Goal: Task Accomplishment & Management: Use online tool/utility

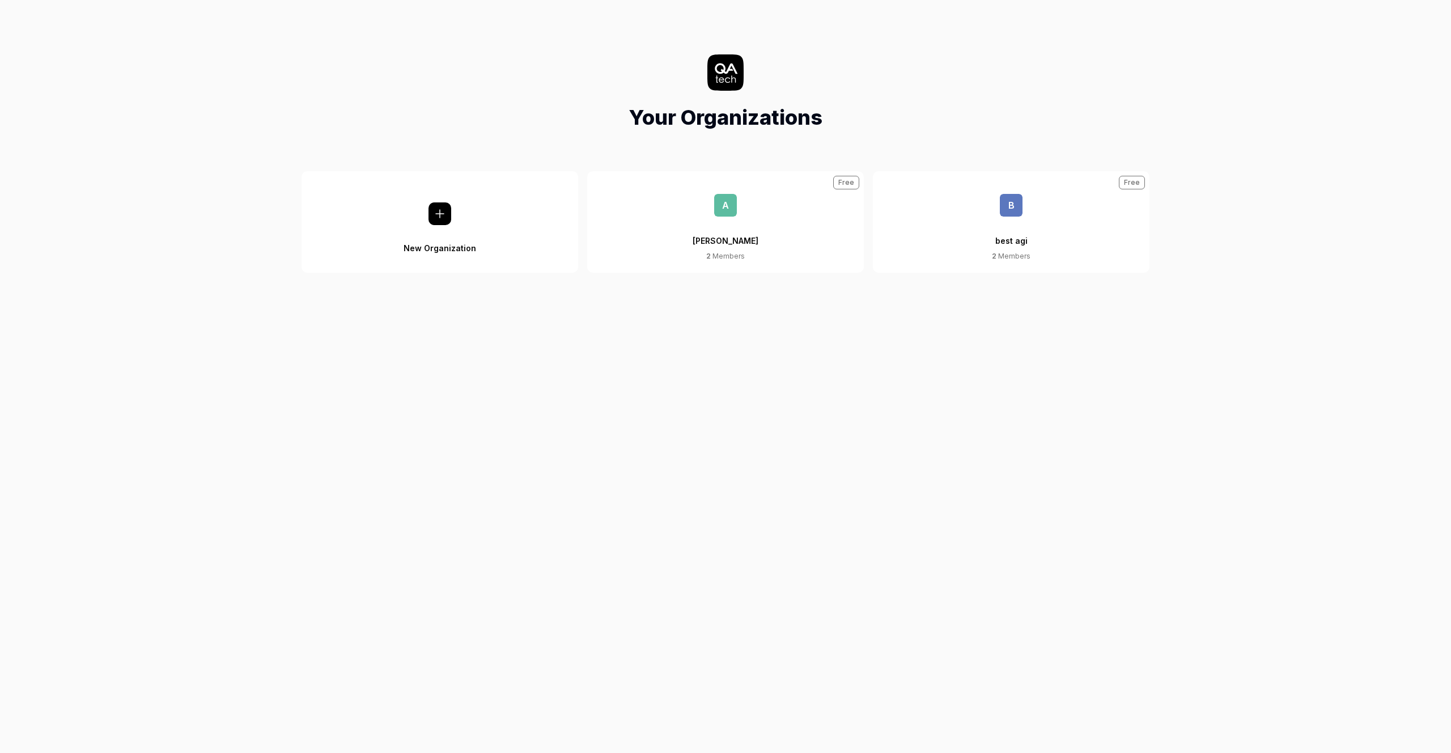
click at [1008, 194] on span "b" at bounding box center [1011, 205] width 23 height 23
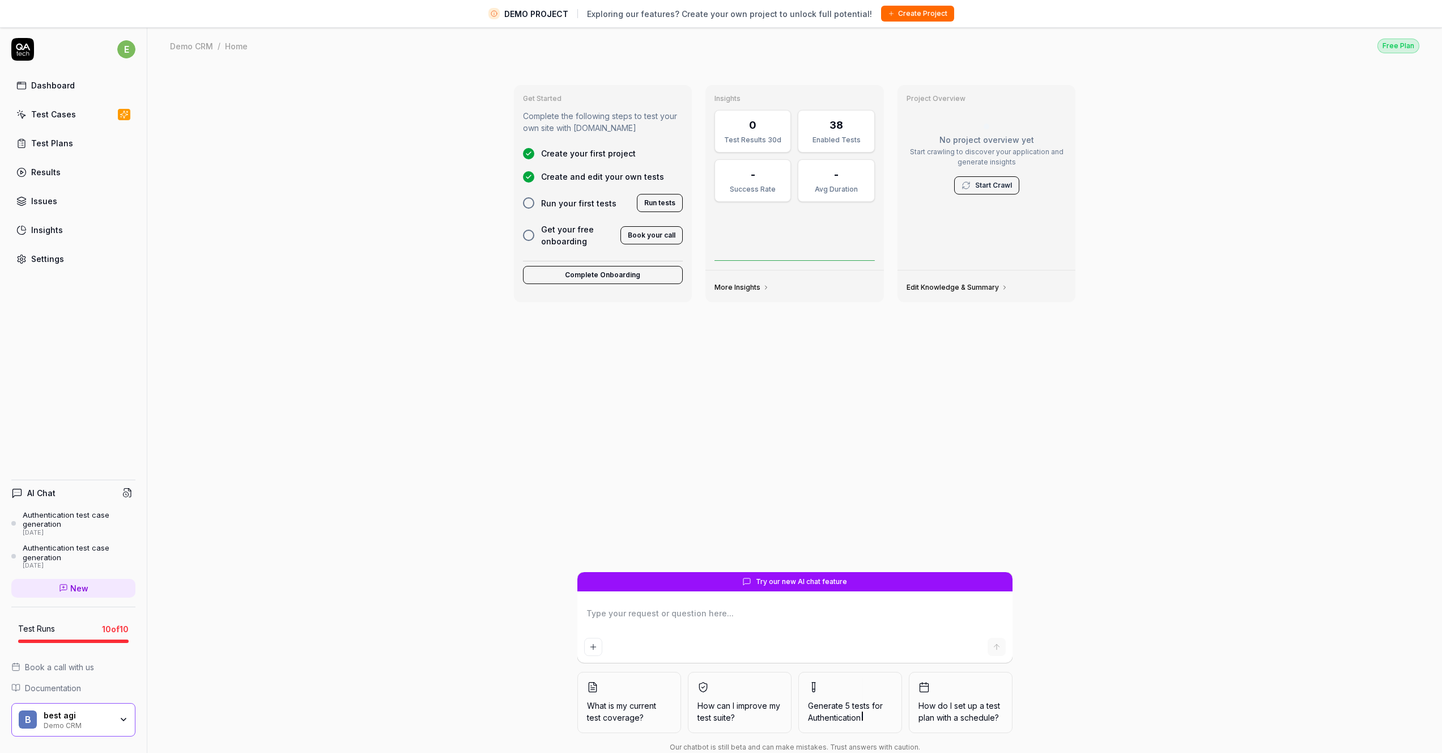
click at [63, 144] on div "Test Plans" at bounding box center [52, 143] width 42 height 12
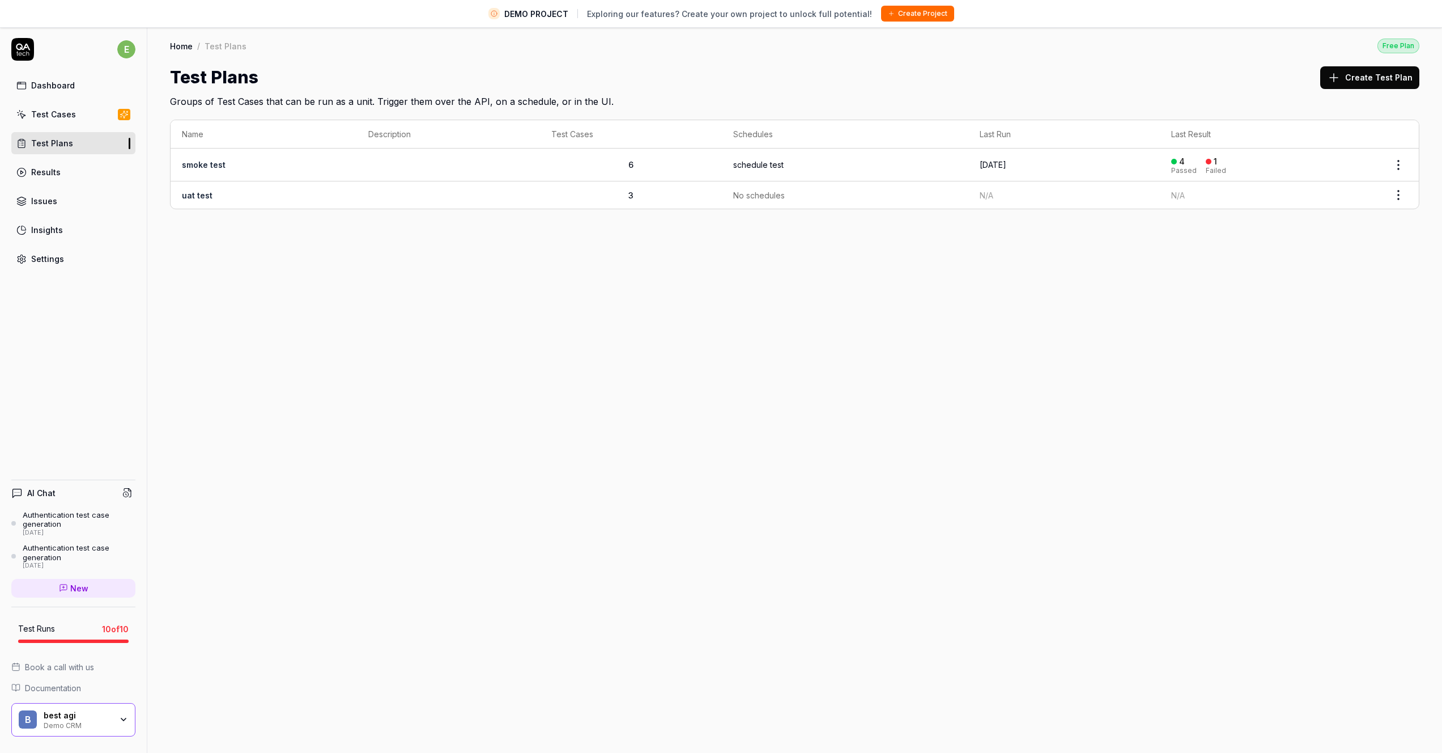
click at [277, 374] on div "Home / Test Plans Free Plan Home / Test Plans Free Plan Test Plans Create Test …" at bounding box center [794, 403] width 1295 height 753
click at [46, 87] on div "Dashboard" at bounding box center [53, 85] width 44 height 12
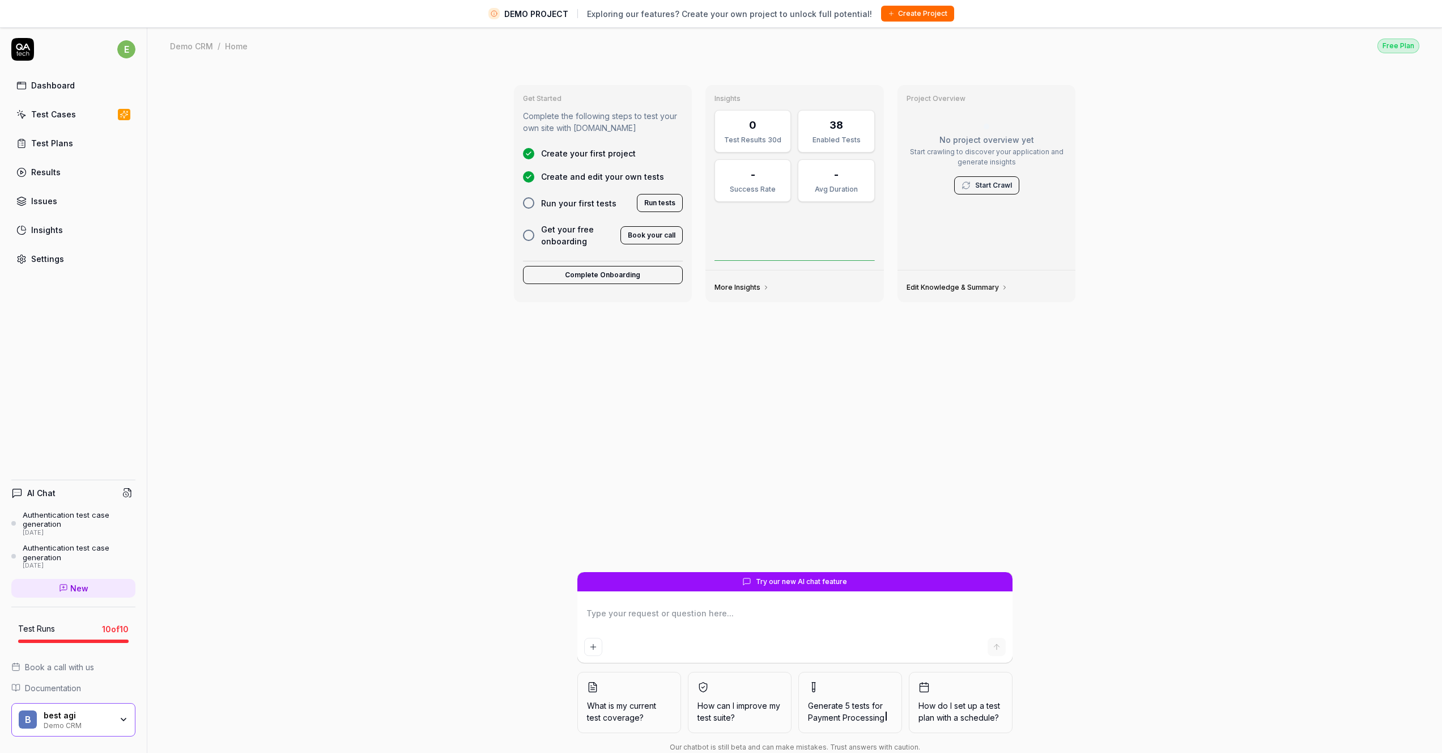
click at [1115, 328] on div "Get Started Complete the following steps to test your own site with [DOMAIN_NAM…" at bounding box center [794, 422] width 1295 height 715
drag, startPoint x: 757, startPoint y: 129, endPoint x: 790, endPoint y: 129, distance: 32.9
click at [757, 129] on div "0" at bounding box center [753, 124] width 62 height 15
click at [835, 131] on div "38" at bounding box center [837, 124] width 14 height 15
click at [842, 193] on div "Avg Duration" at bounding box center [836, 189] width 62 height 10
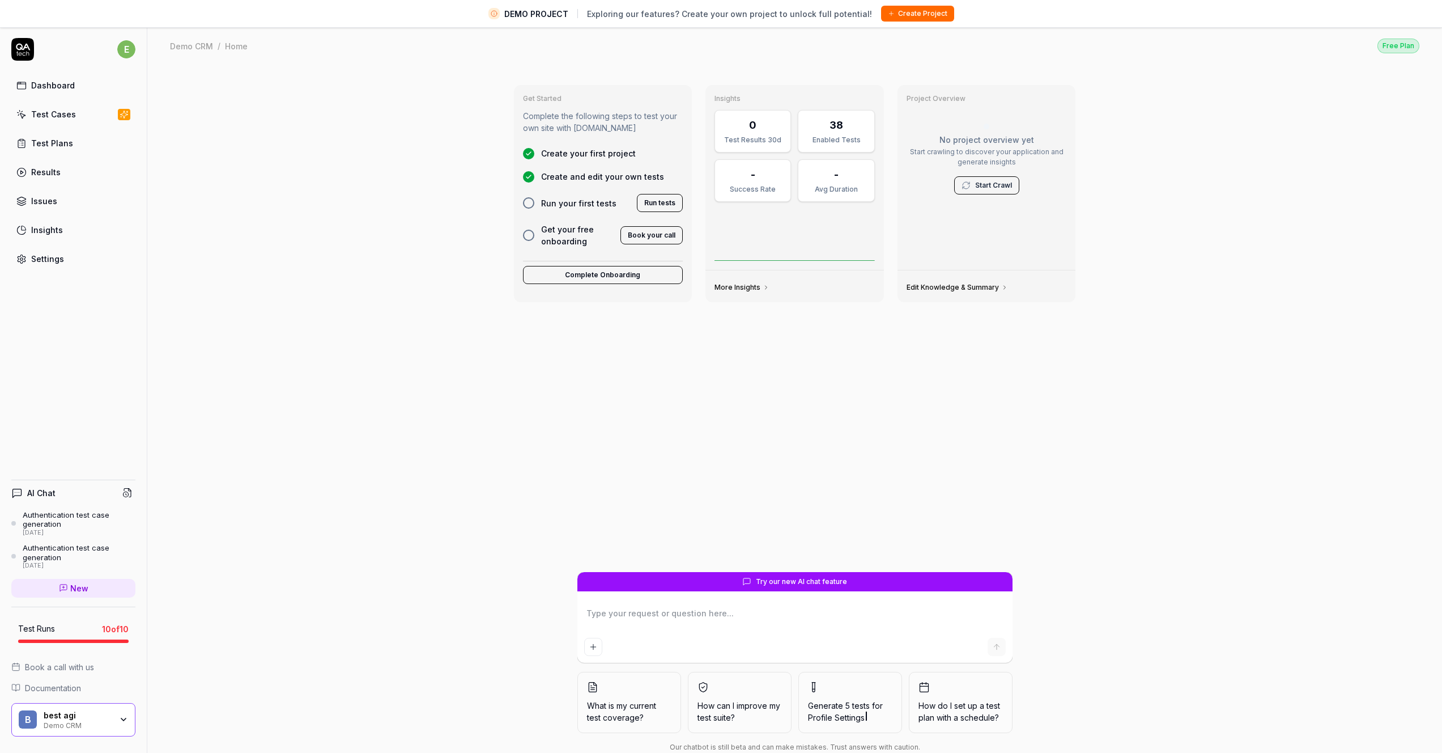
click at [745, 188] on div "Success Rate" at bounding box center [753, 189] width 62 height 10
click at [818, 180] on div "-" at bounding box center [836, 174] width 62 height 15
click at [825, 129] on div "38" at bounding box center [836, 124] width 62 height 15
click at [761, 140] on div "Test Results 30d" at bounding box center [753, 140] width 62 height 10
click at [756, 285] on link "More Insights" at bounding box center [742, 287] width 55 height 9
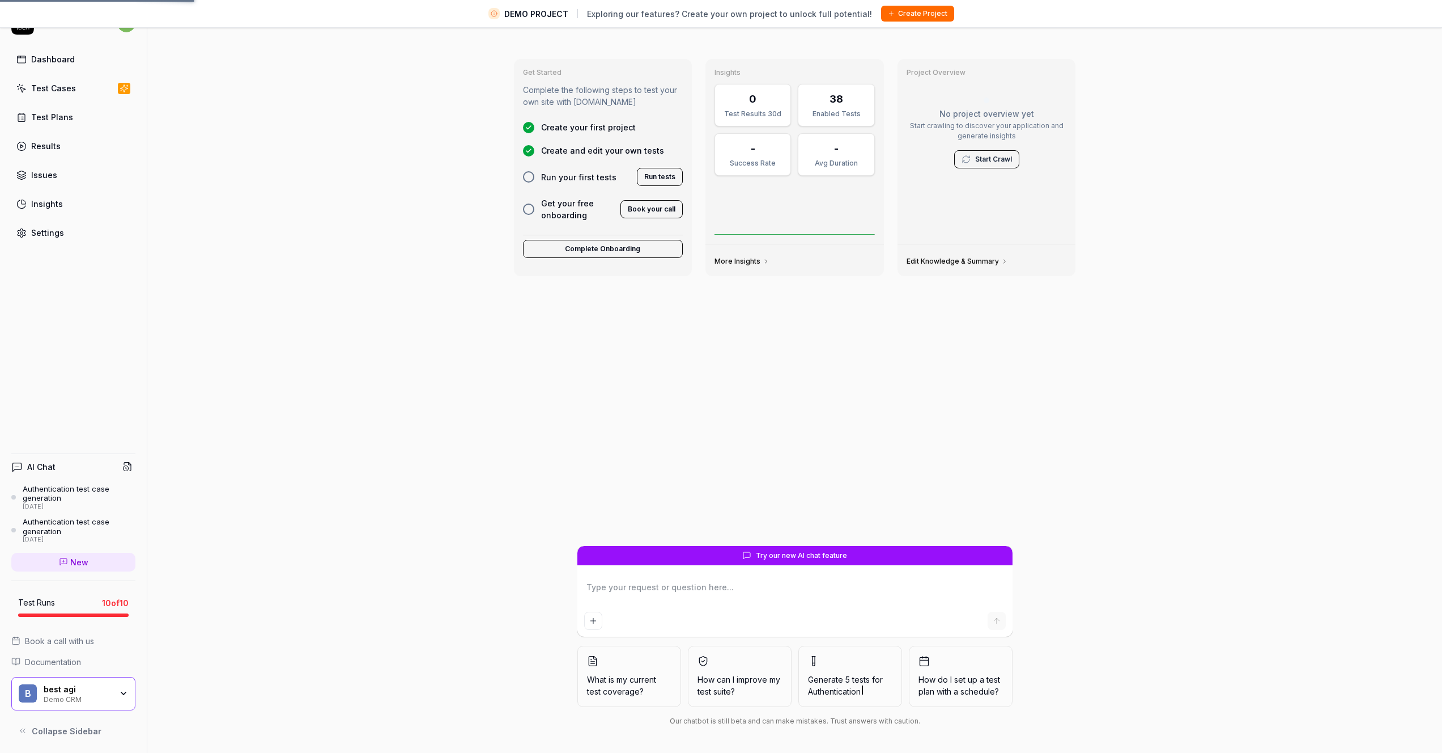
scroll to position [27, 0]
type textarea "*"
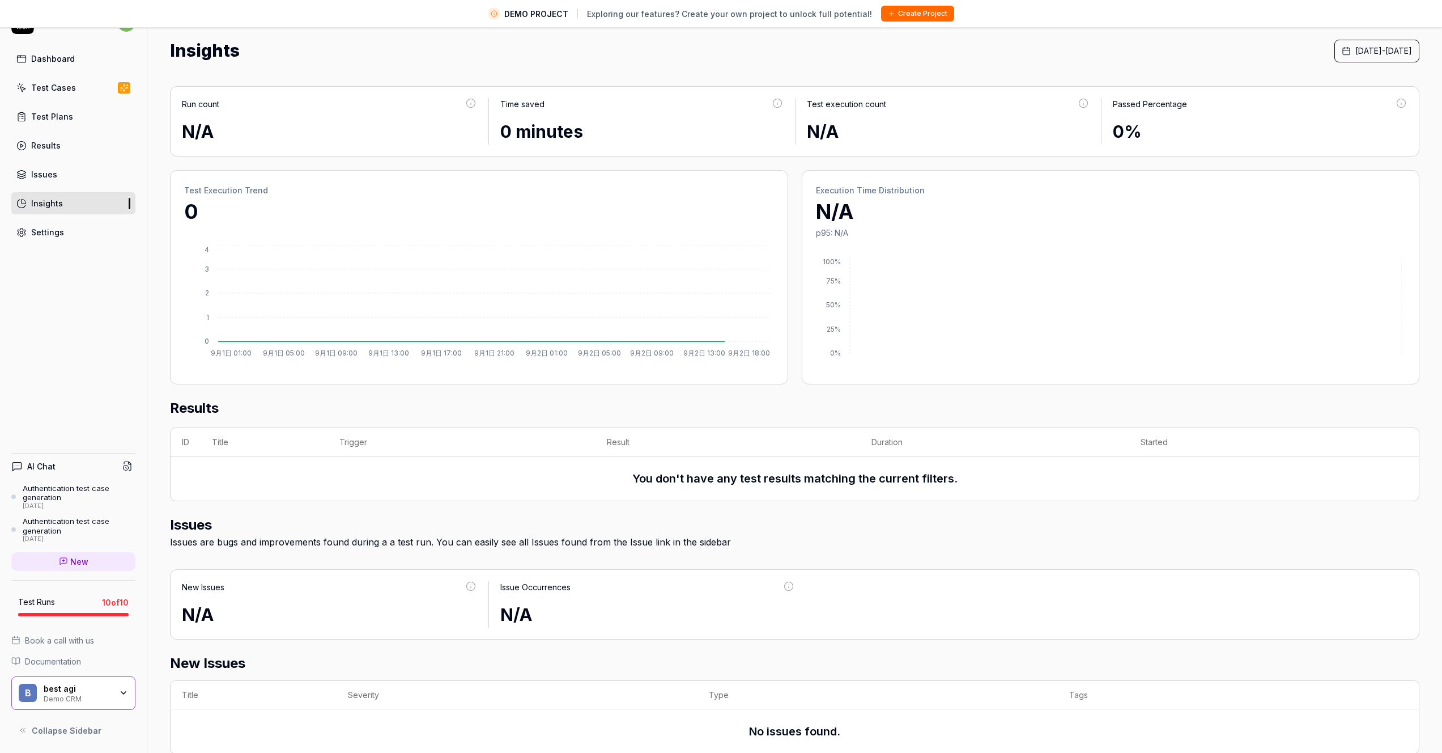
click at [325, 133] on div "N/A" at bounding box center [329, 132] width 295 height 26
click at [527, 116] on div "Time saved" at bounding box center [641, 108] width 283 height 21
drag, startPoint x: 838, startPoint y: 114, endPoint x: 850, endPoint y: 114, distance: 11.9
click at [838, 114] on div "Test execution count" at bounding box center [948, 108] width 283 height 21
click at [655, 240] on div "Test Execution Trend 0 9月1日 01:00 9月1日 05:00 9月1日 09:00 9月1日 13:00 9月1日 17:00 9…" at bounding box center [479, 277] width 618 height 214
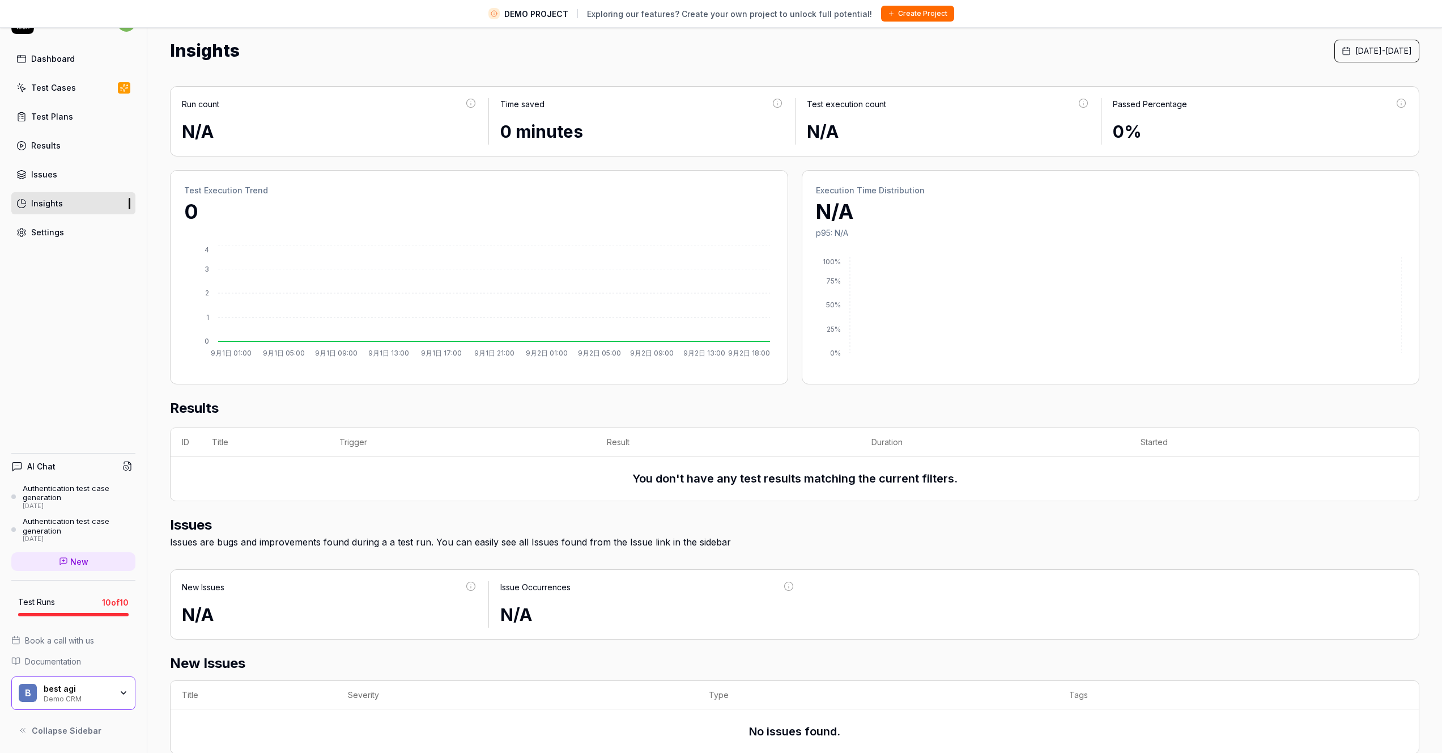
click at [1010, 224] on p "N/A" at bounding box center [1111, 211] width 590 height 31
click at [52, 119] on div "Test Plans" at bounding box center [52, 117] width 42 height 12
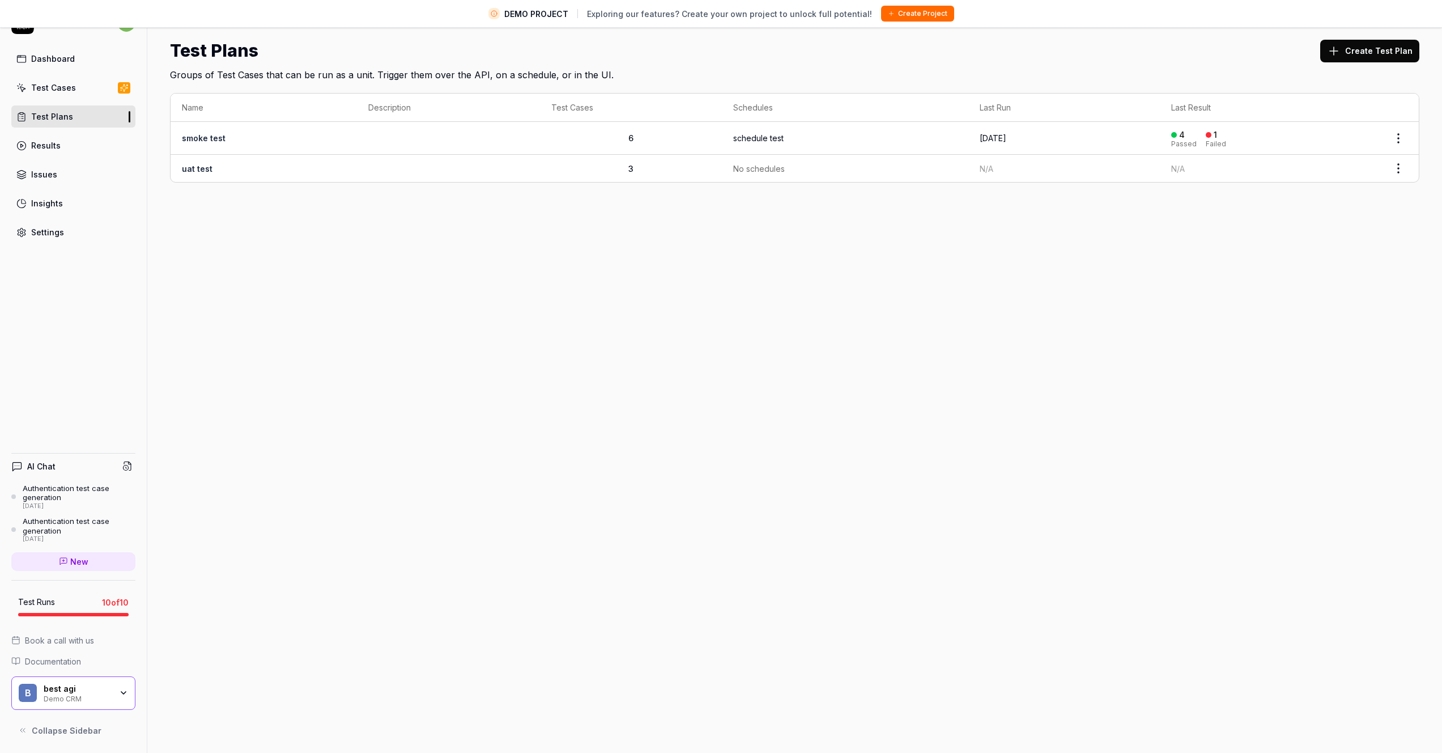
click at [218, 136] on link "smoke test" at bounding box center [204, 138] width 44 height 10
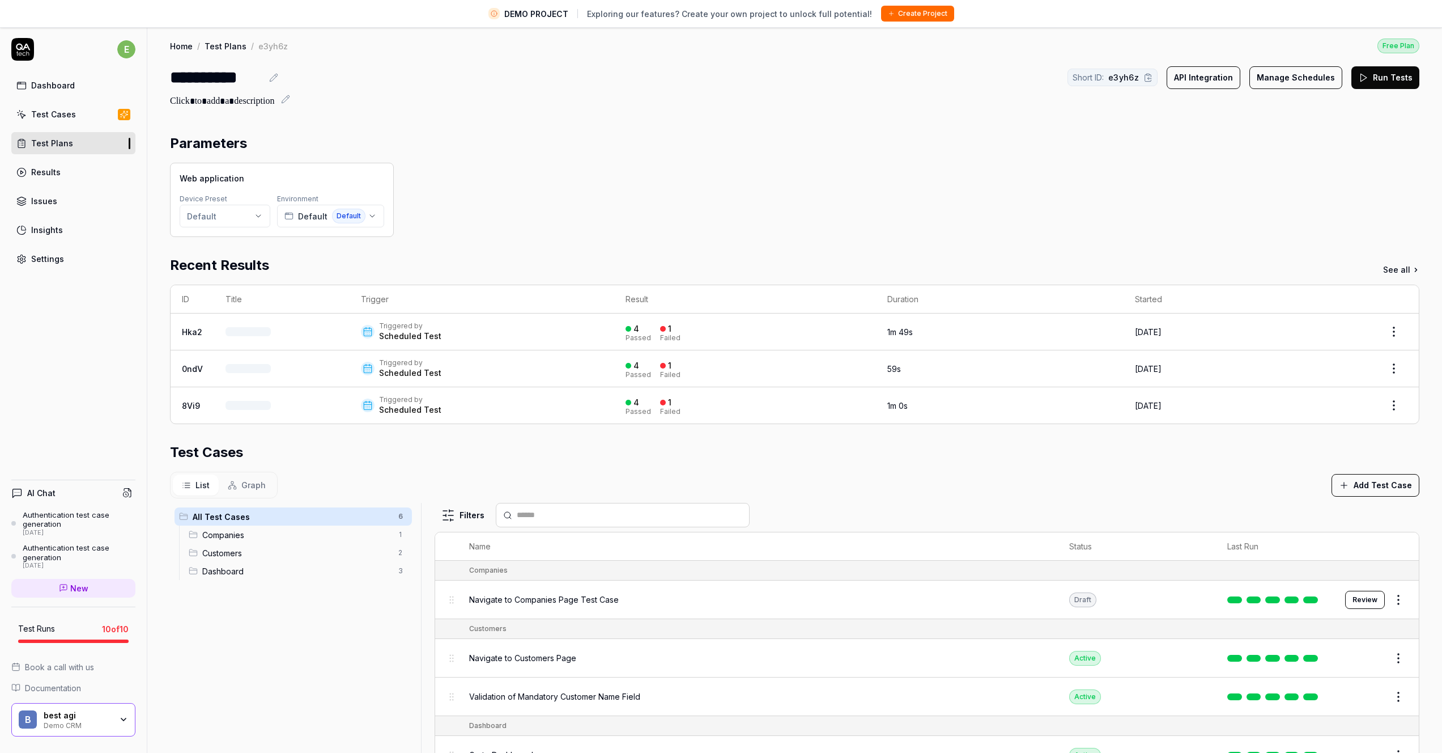
click at [1307, 73] on button "Manage Schedules" at bounding box center [1296, 77] width 93 height 23
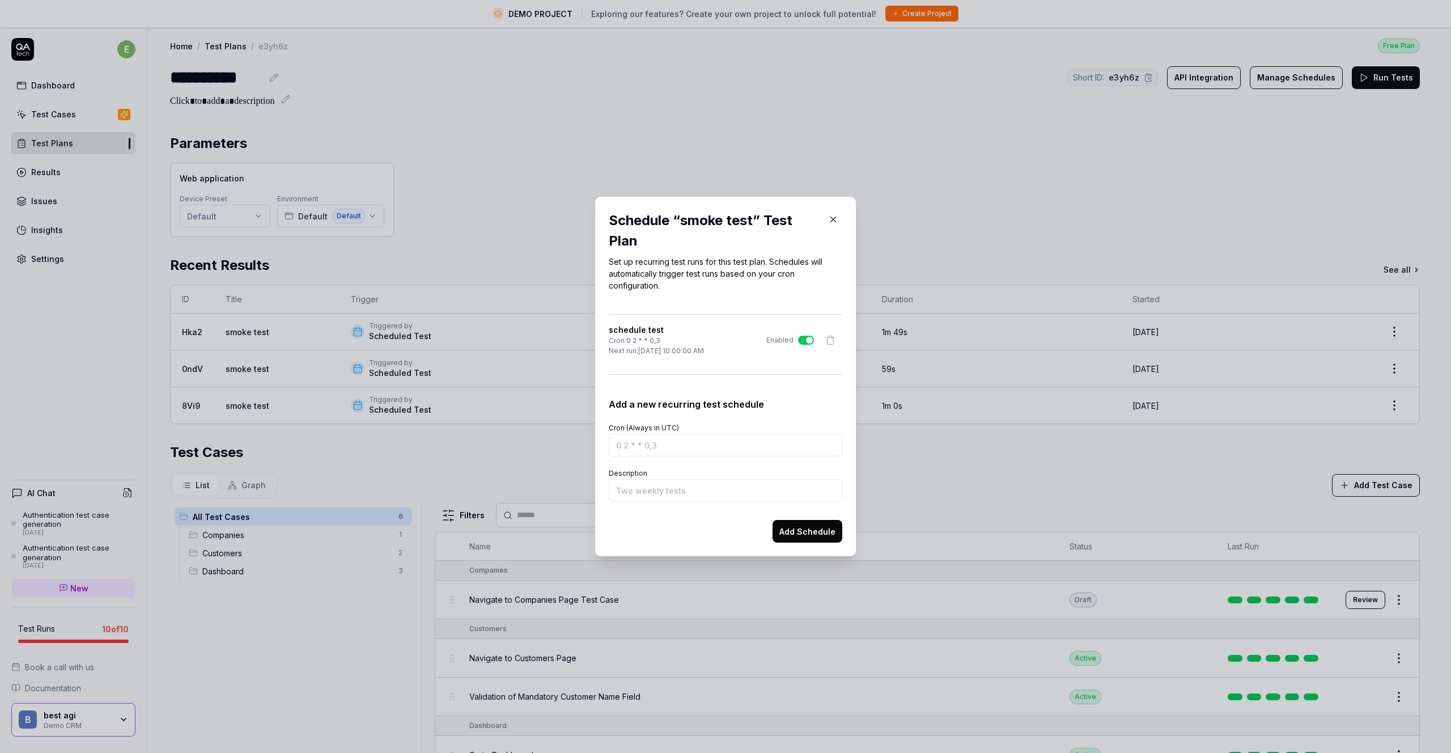
click at [831, 218] on icon "button" at bounding box center [833, 219] width 10 height 10
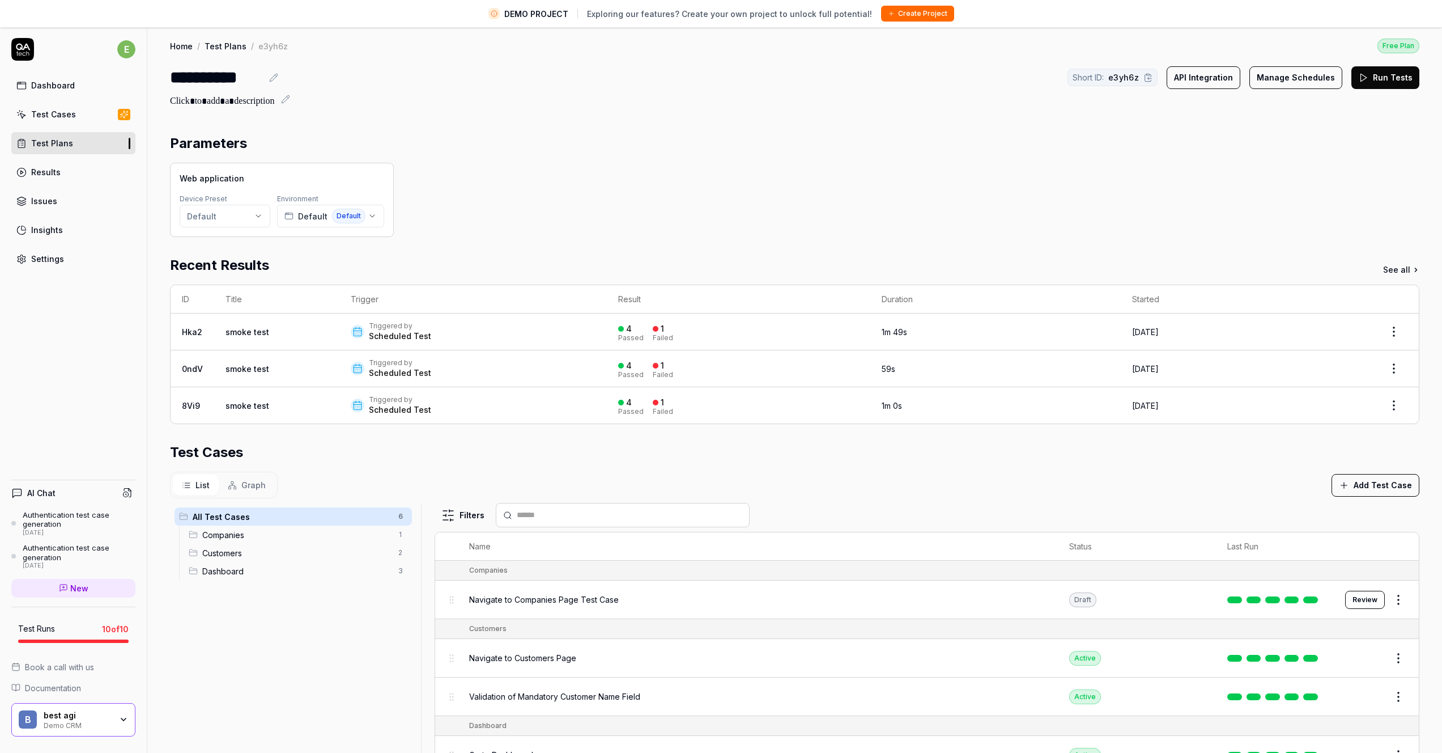
click at [913, 202] on div "Web application Device Preset Default Environment Default Default" at bounding box center [795, 200] width 1250 height 74
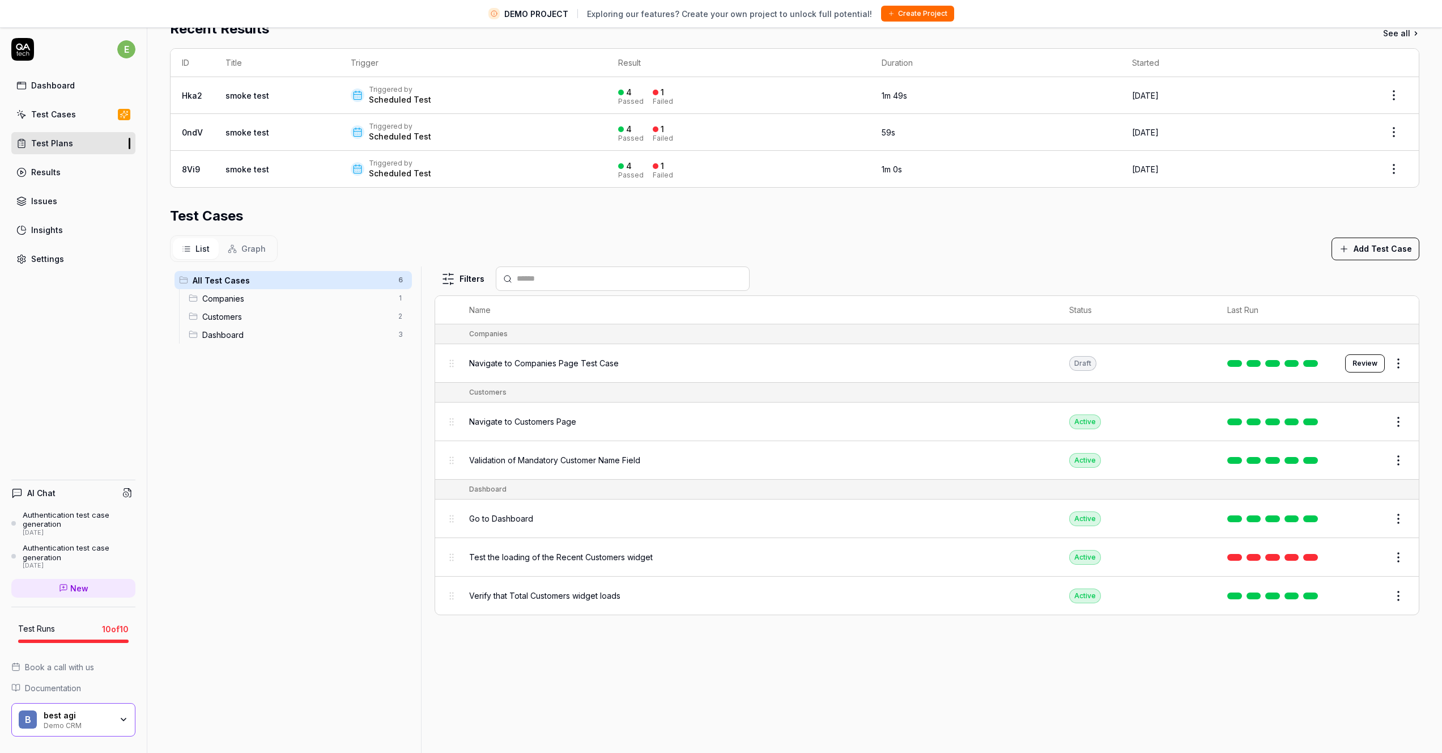
scroll to position [270, 0]
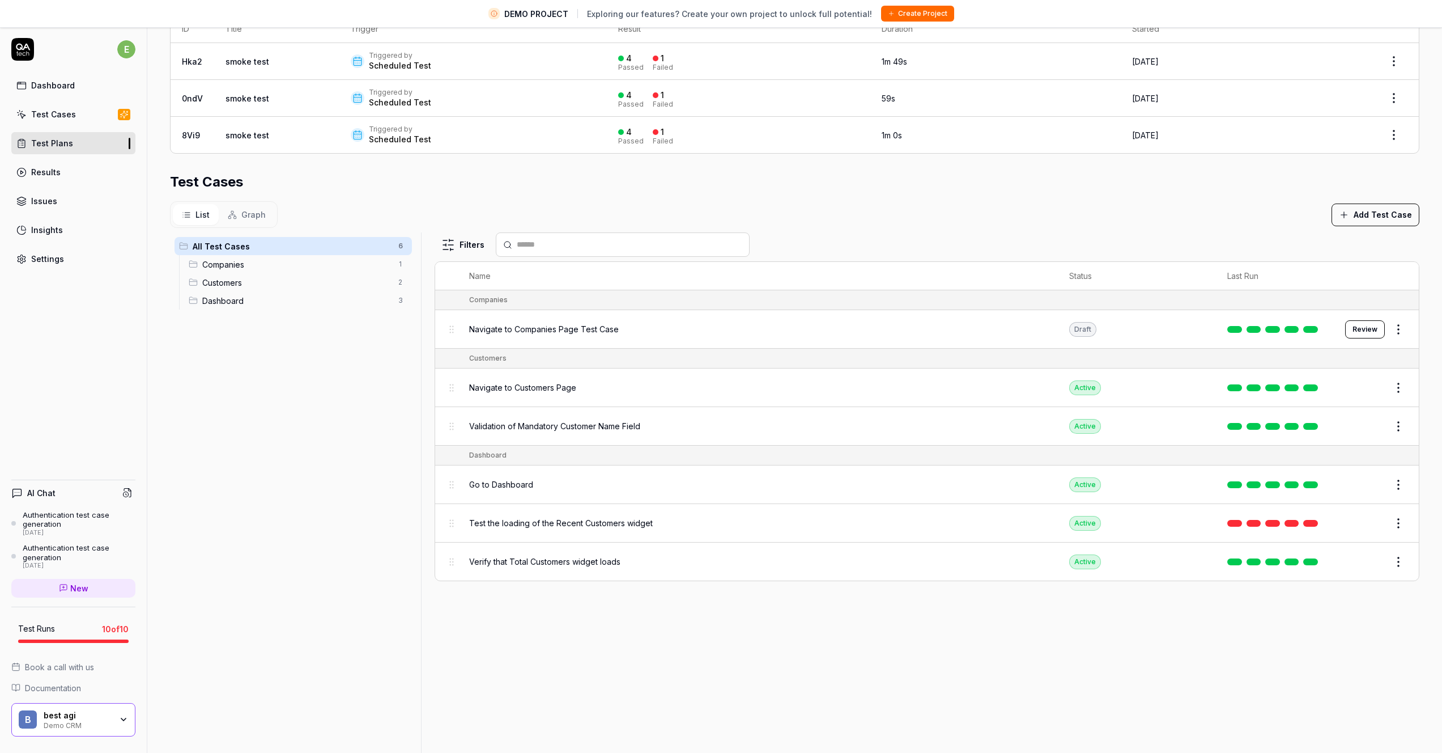
click at [1365, 205] on button "Add Test Case" at bounding box center [1376, 214] width 88 height 23
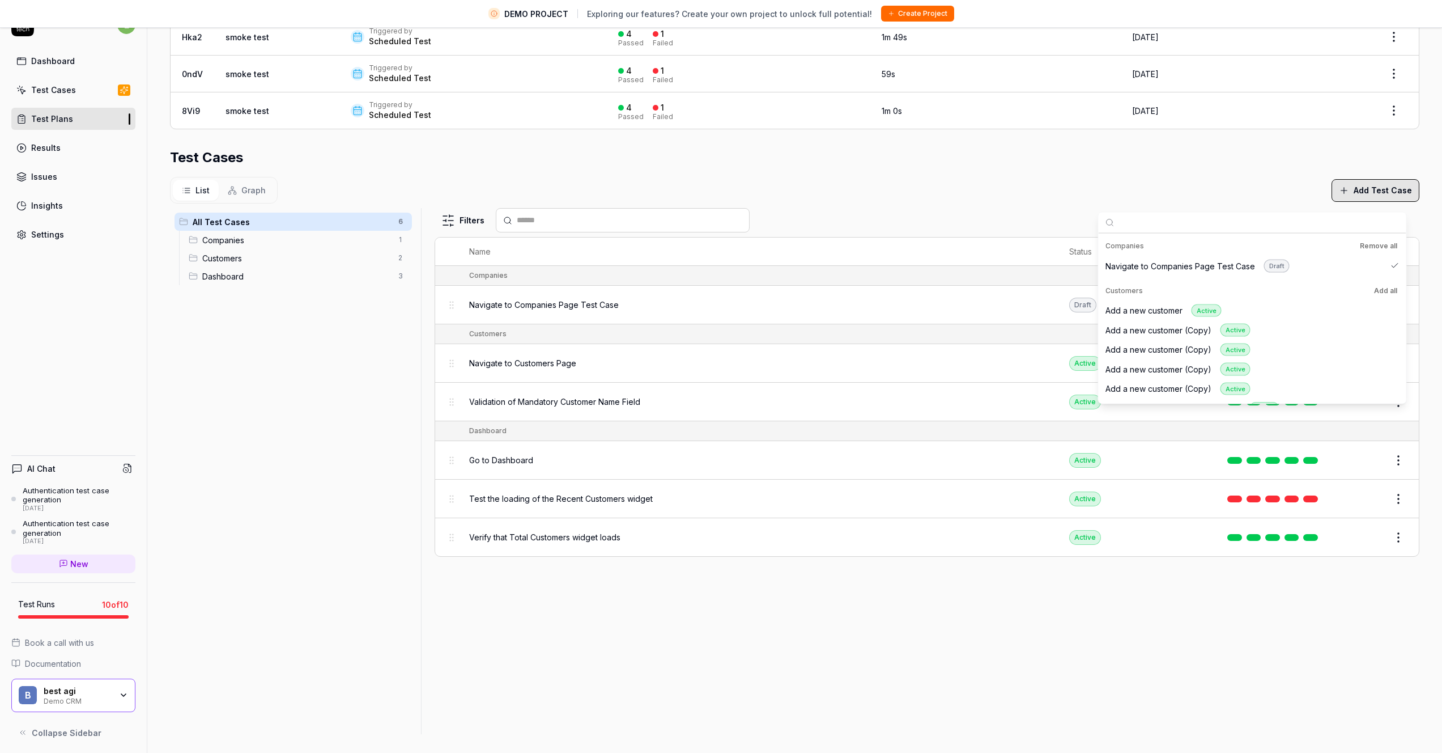
scroll to position [0, 0]
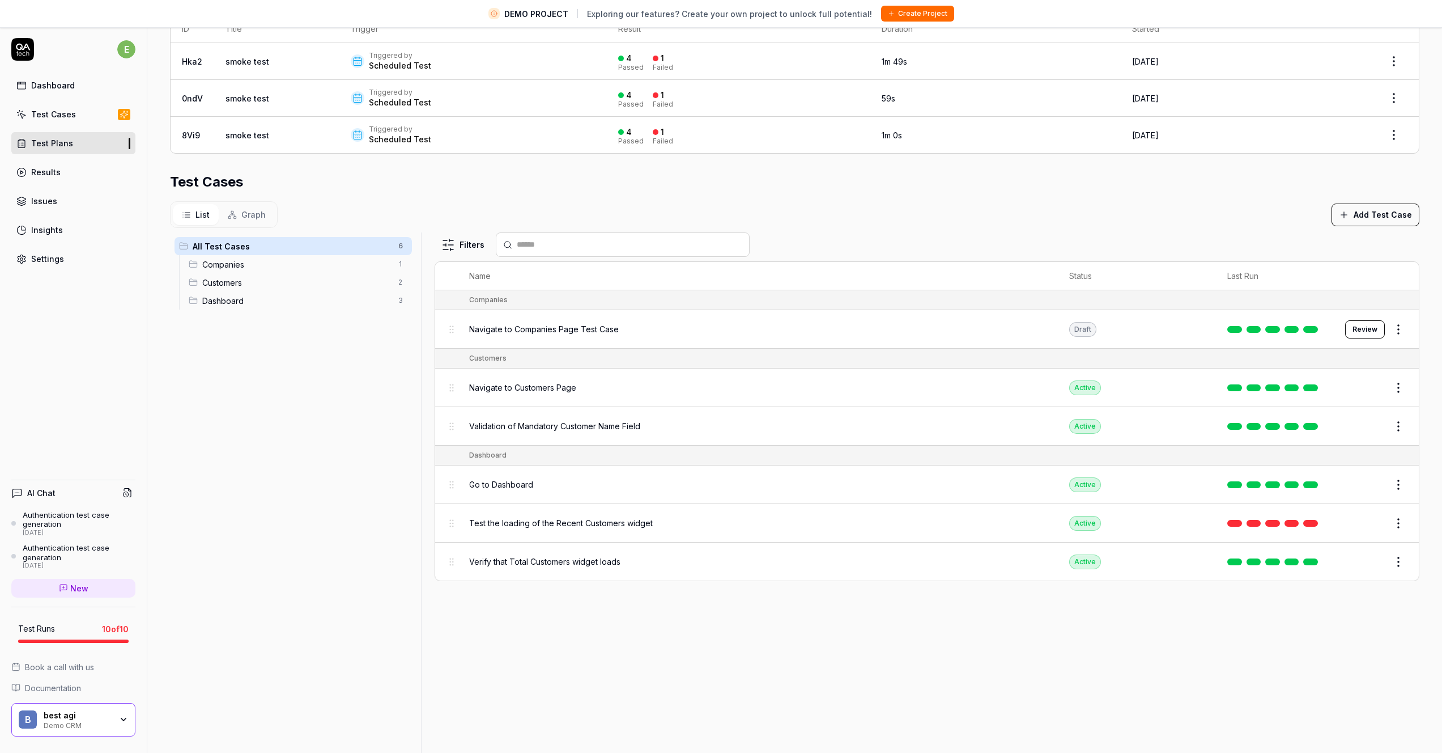
click at [1089, 209] on div "List Graph Add Test Case" at bounding box center [795, 214] width 1250 height 27
click at [276, 263] on span "Companies" at bounding box center [296, 264] width 189 height 12
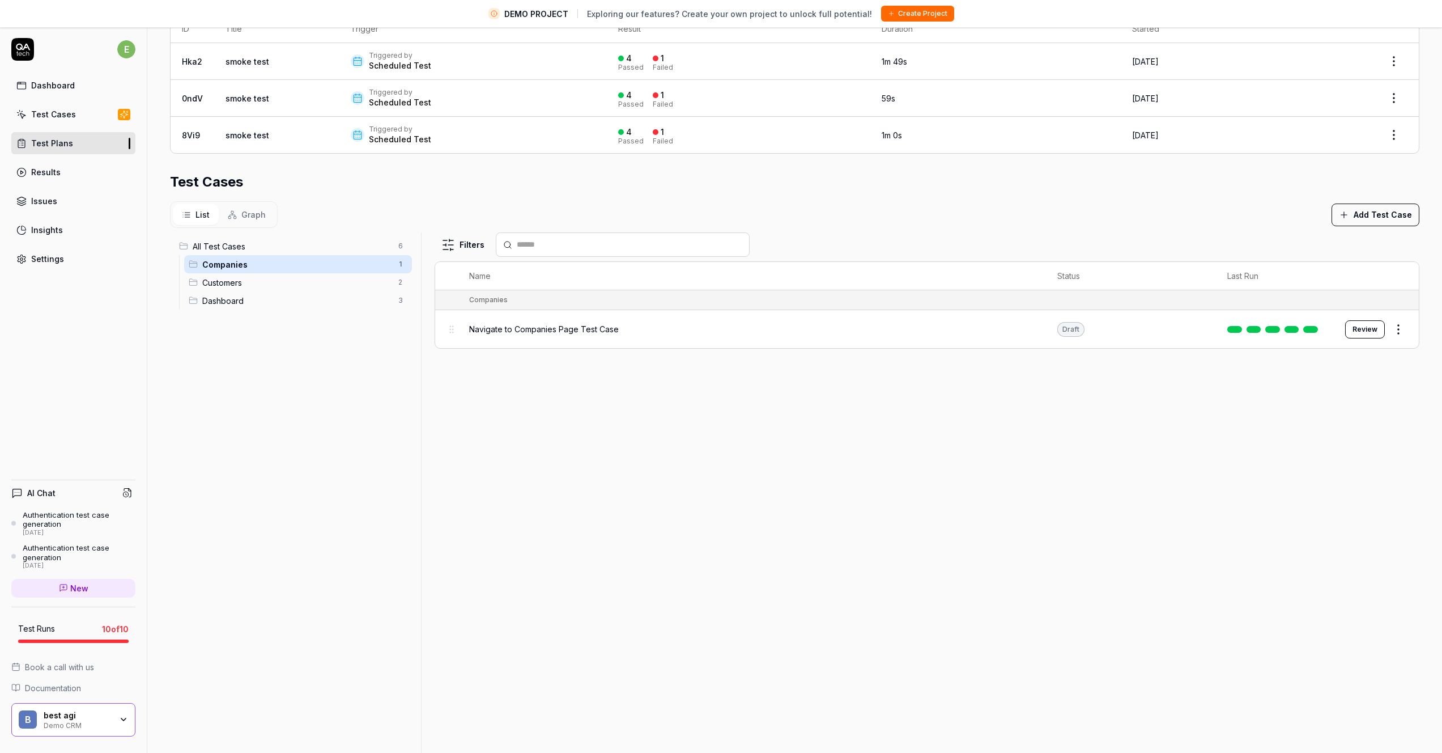
click at [280, 287] on div "Customers 2" at bounding box center [298, 282] width 228 height 18
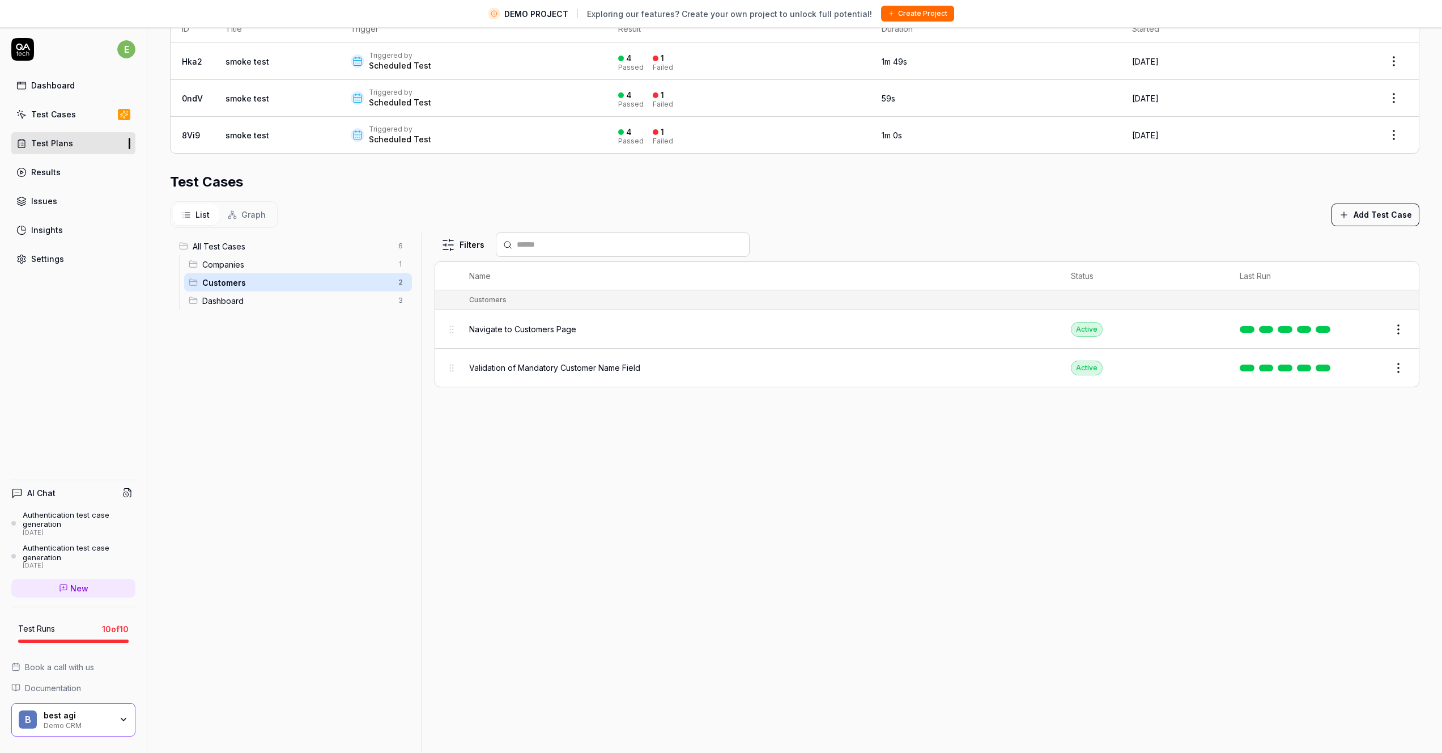
click at [277, 300] on span "Dashboard" at bounding box center [296, 301] width 189 height 12
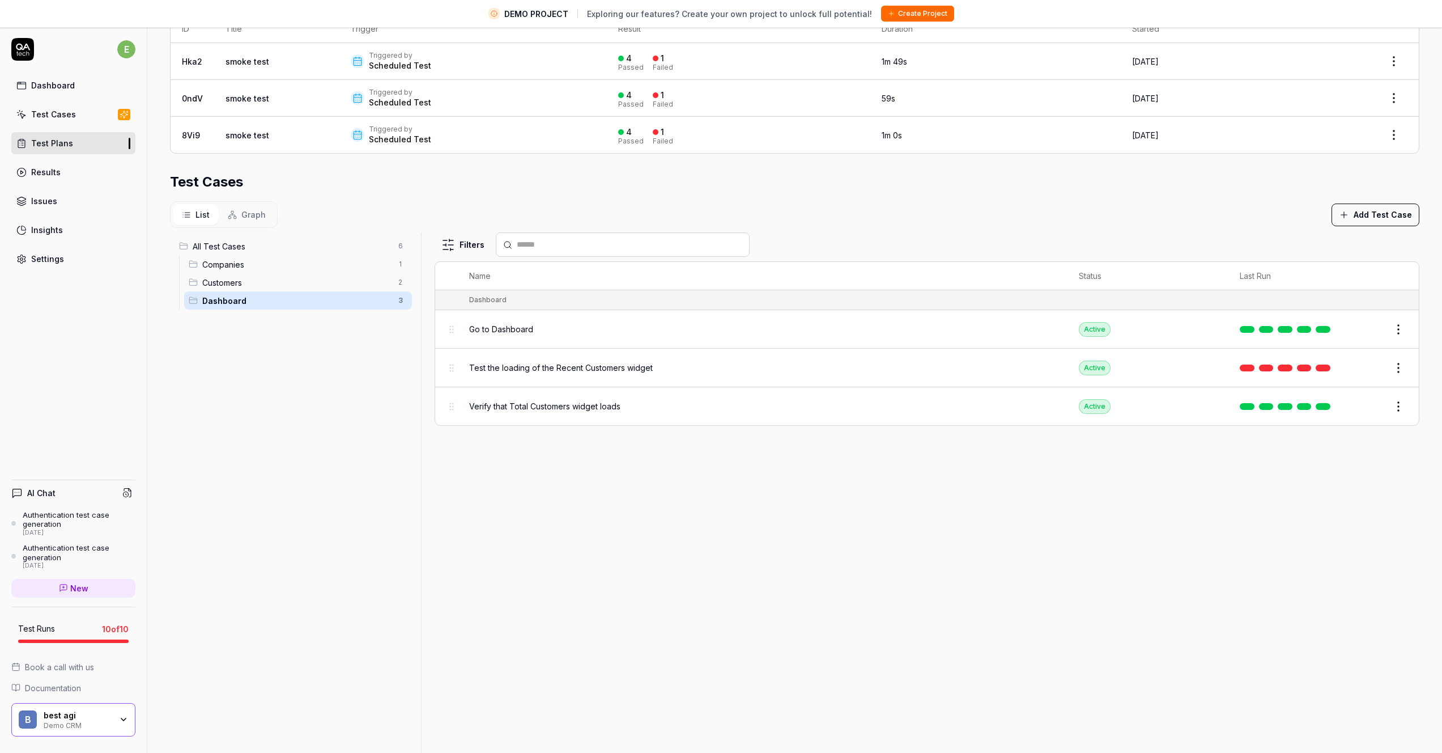
click at [277, 251] on div "All Test Cases 6" at bounding box center [293, 246] width 237 height 18
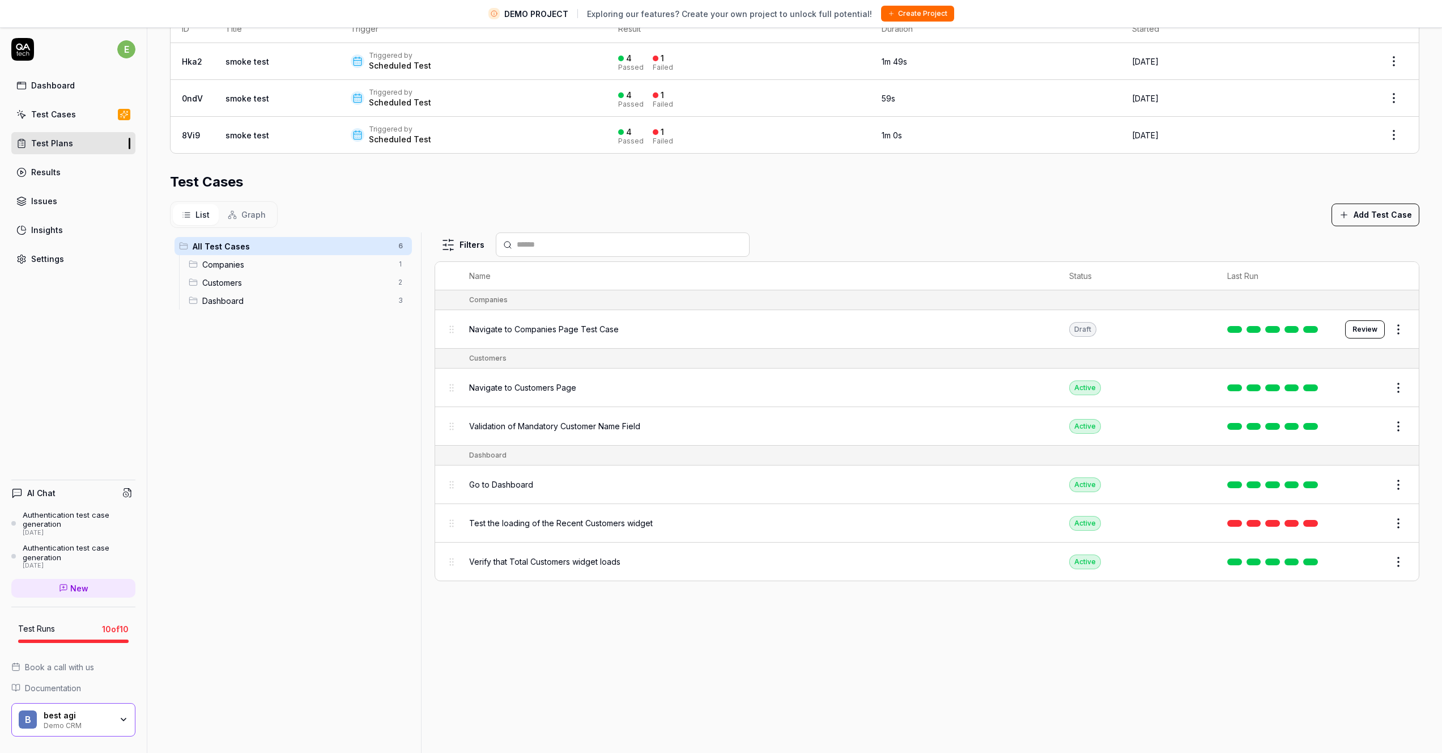
click at [257, 214] on span "Graph" at bounding box center [253, 215] width 24 height 12
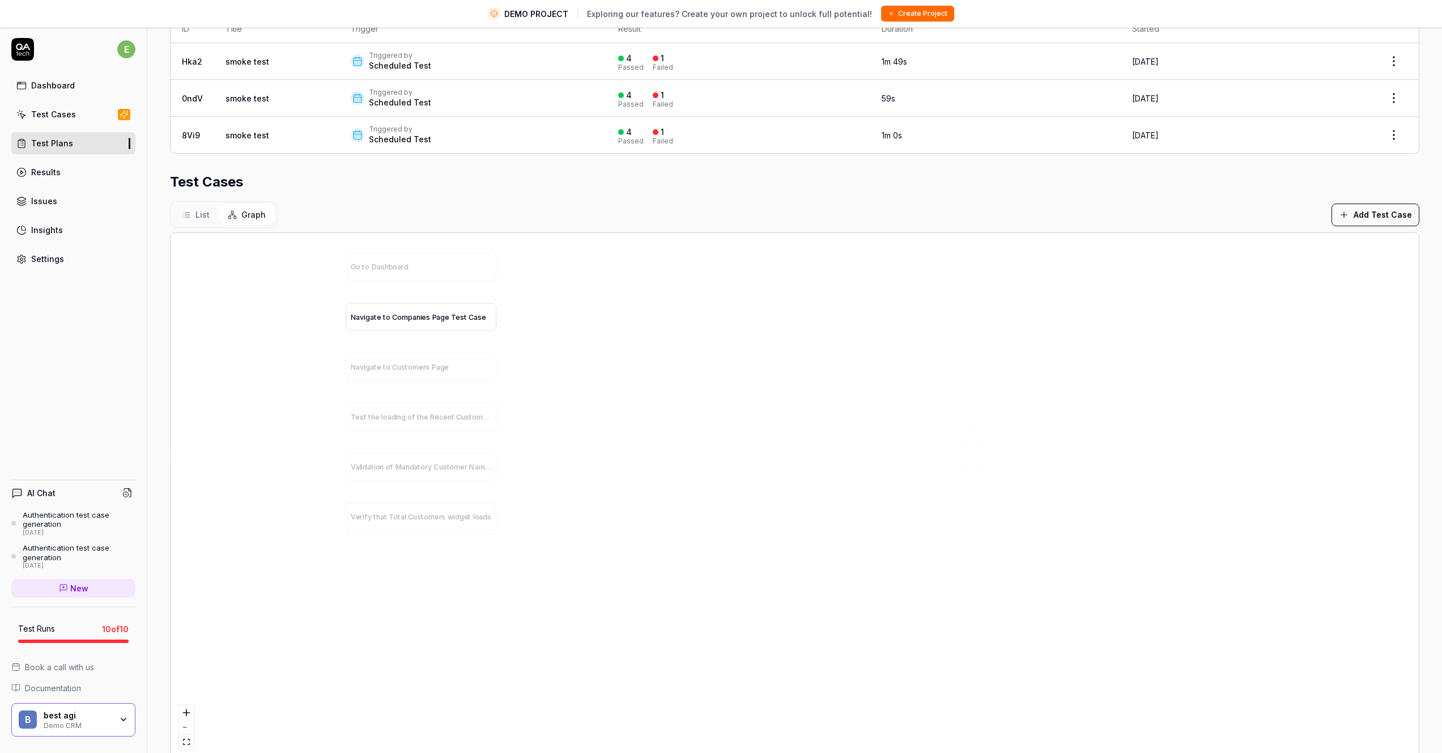
drag, startPoint x: 240, startPoint y: 303, endPoint x: 394, endPoint y: 315, distance: 155.2
click at [397, 315] on span "o" at bounding box center [399, 316] width 5 height 9
click at [564, 382] on div "G o t o D a s h b o a r d N a v i g a t e t o C o m p a n i e s P a g e T e s t…" at bounding box center [795, 495] width 1249 height 525
drag, startPoint x: 408, startPoint y: 380, endPoint x: 282, endPoint y: 383, distance: 126.4
click at [349, 410] on div "N a v i g a t e t o C u s t o m e r s P a g e" at bounding box center [424, 417] width 150 height 27
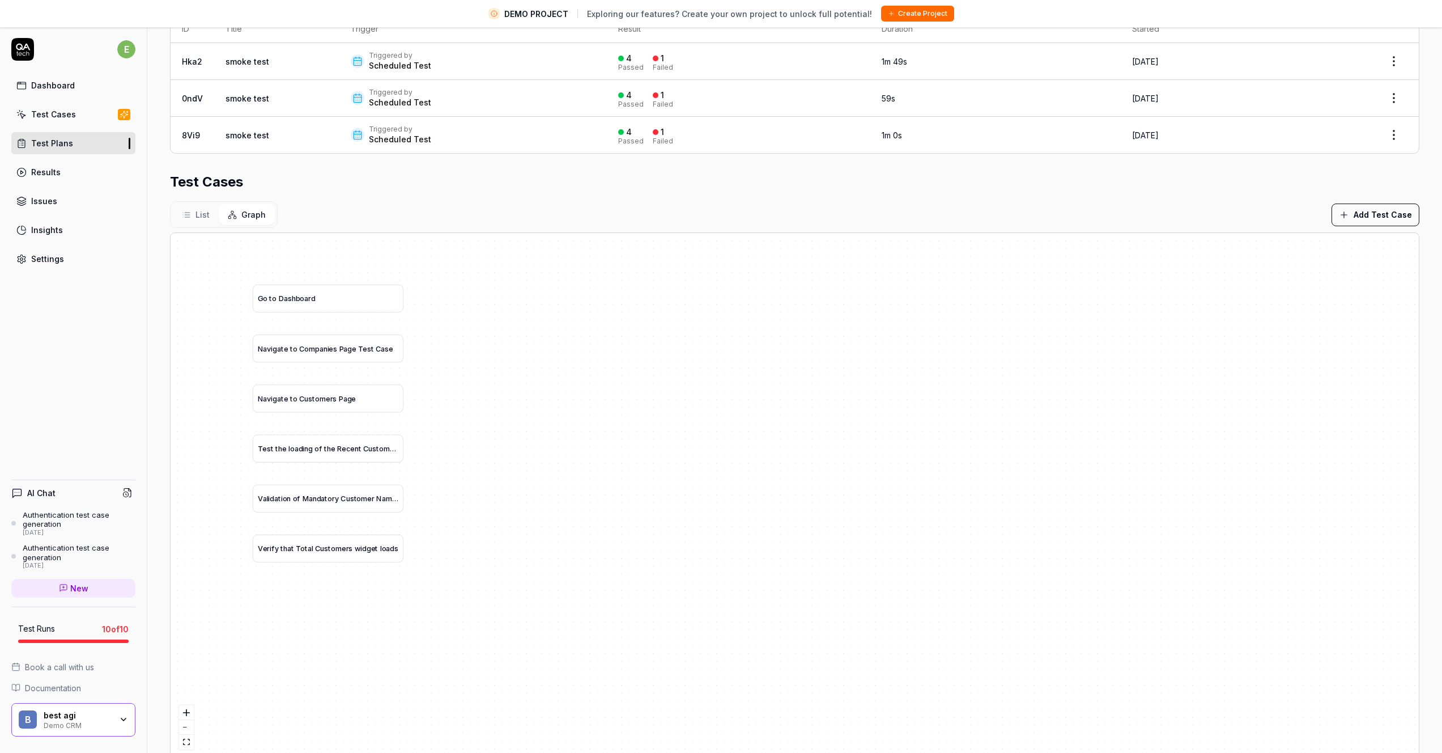
click at [202, 217] on span "List" at bounding box center [203, 215] width 14 height 12
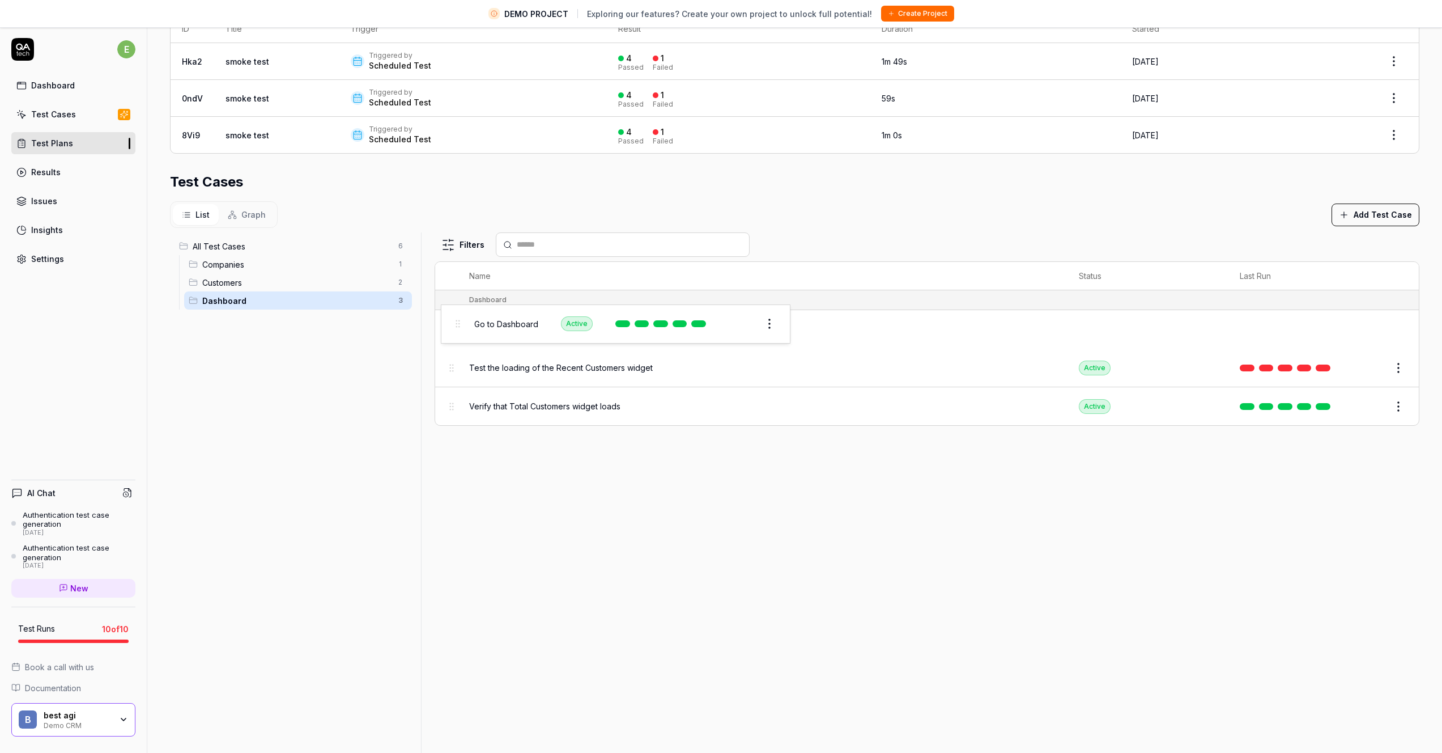
drag, startPoint x: 449, startPoint y: 324, endPoint x: 457, endPoint y: 321, distance: 8.4
click at [457, 321] on body "**********" at bounding box center [721, 389] width 1442 height 779
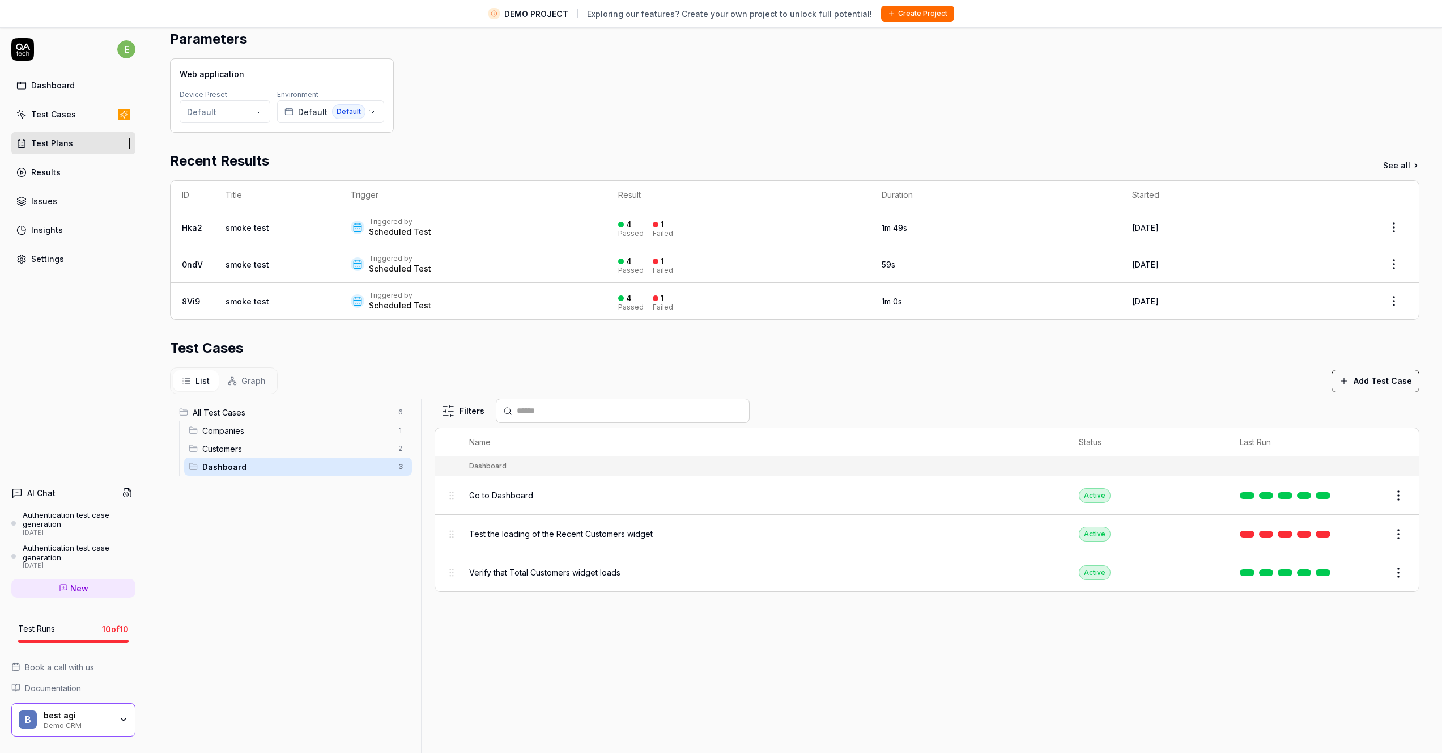
scroll to position [105, 0]
